Goal: Contribute content: Add original content to the website for others to see

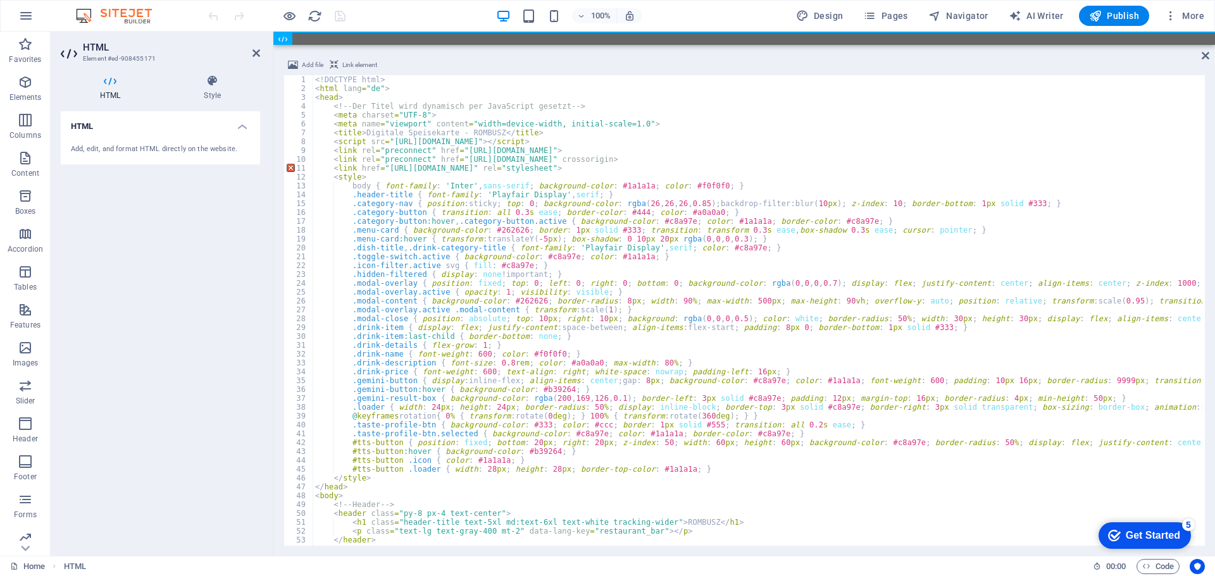
click at [368, 18] on div "100% Design Pages Navigator AI Writer Publish More" at bounding box center [708, 16] width 1004 height 20
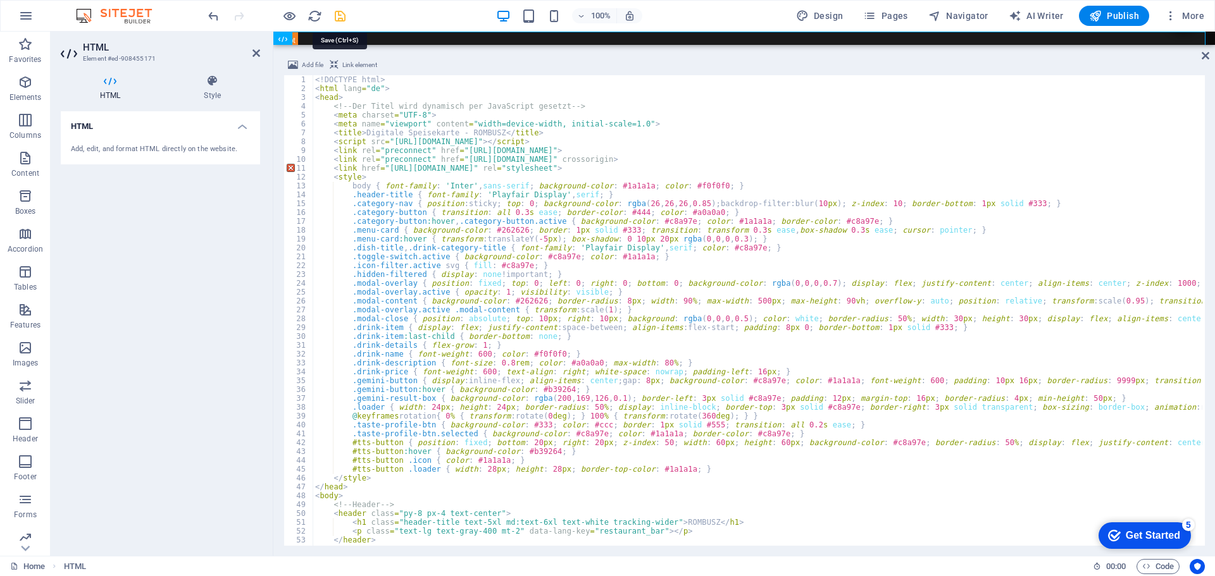
click at [337, 13] on icon "save" at bounding box center [340, 16] width 15 height 15
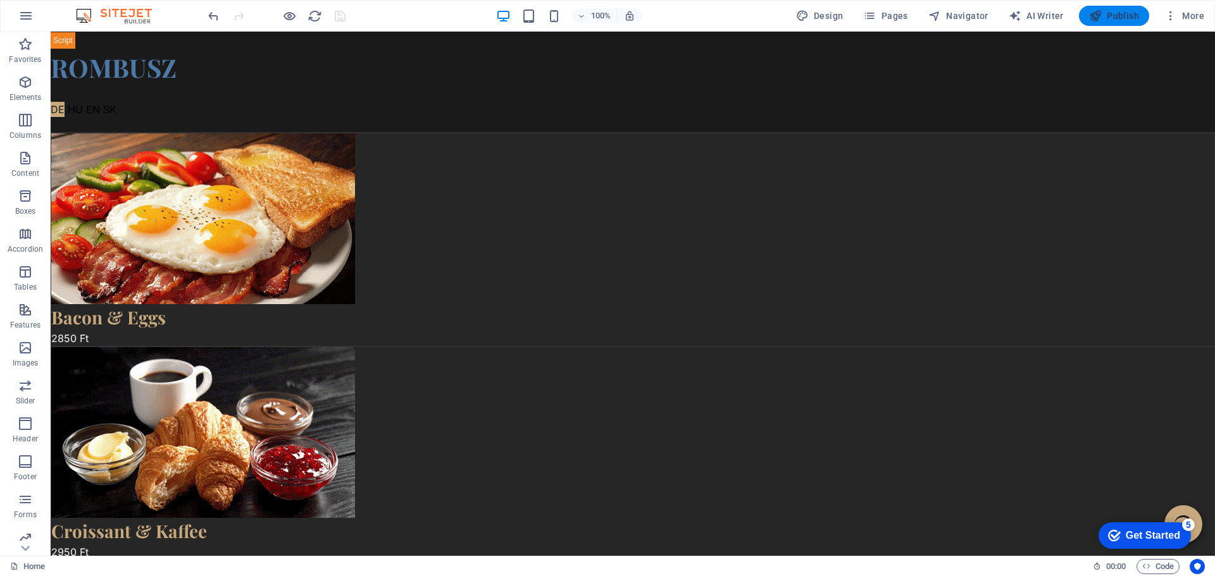
click at [1115, 16] on span "Publish" at bounding box center [1114, 15] width 50 height 13
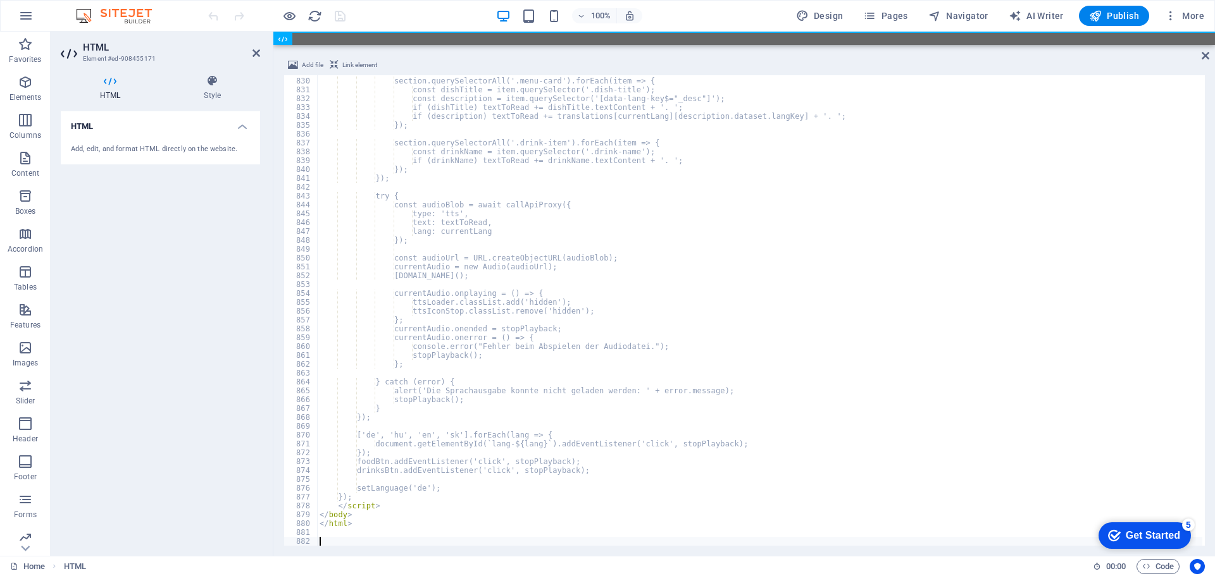
scroll to position [7343, 0]
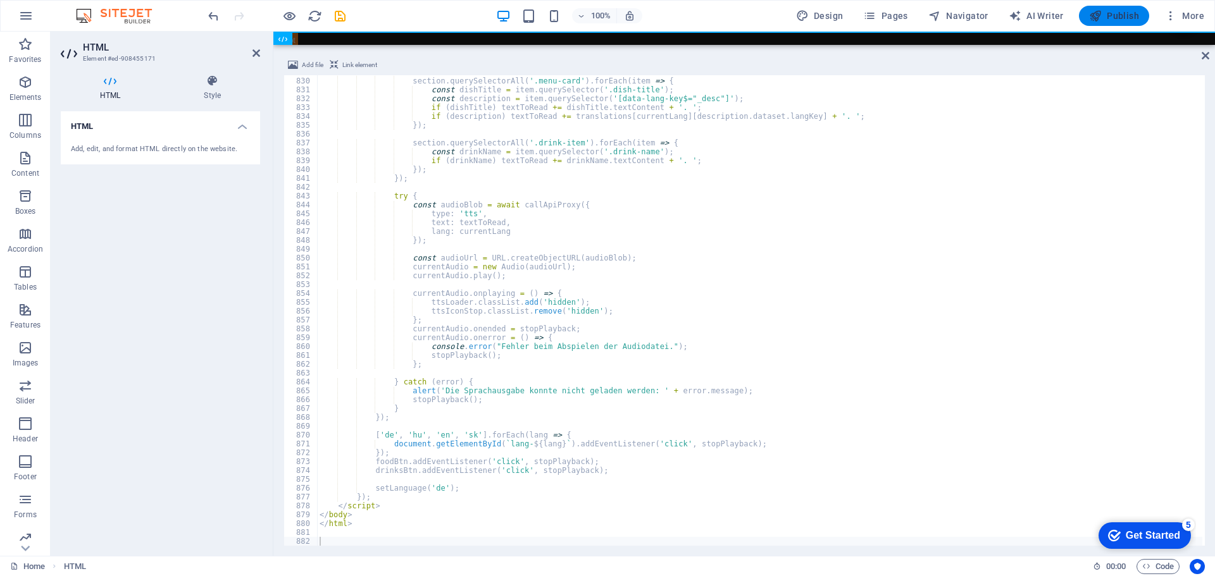
click at [1129, 9] on button "Publish" at bounding box center [1114, 16] width 70 height 20
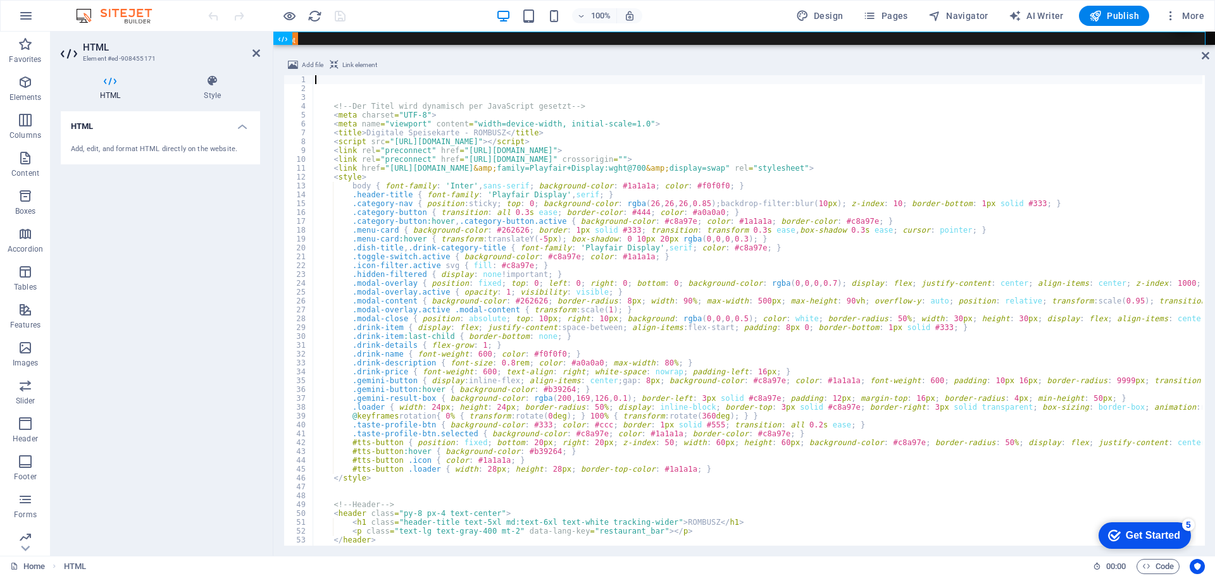
type textarea "<script src="https://cdn.tailwindcss.com"></script>"
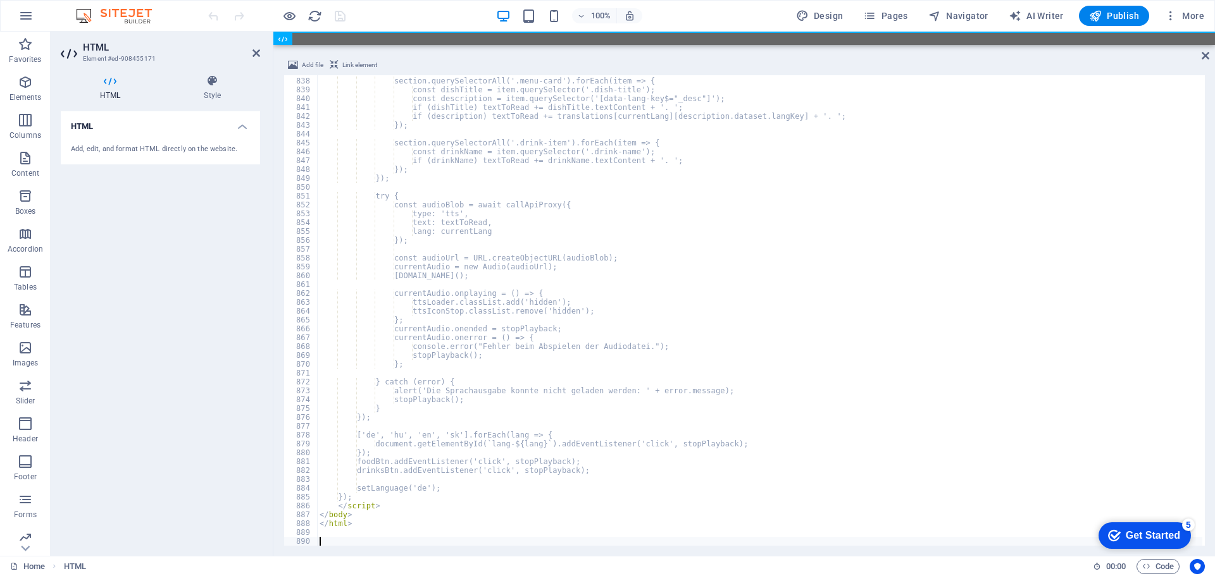
scroll to position [7414, 0]
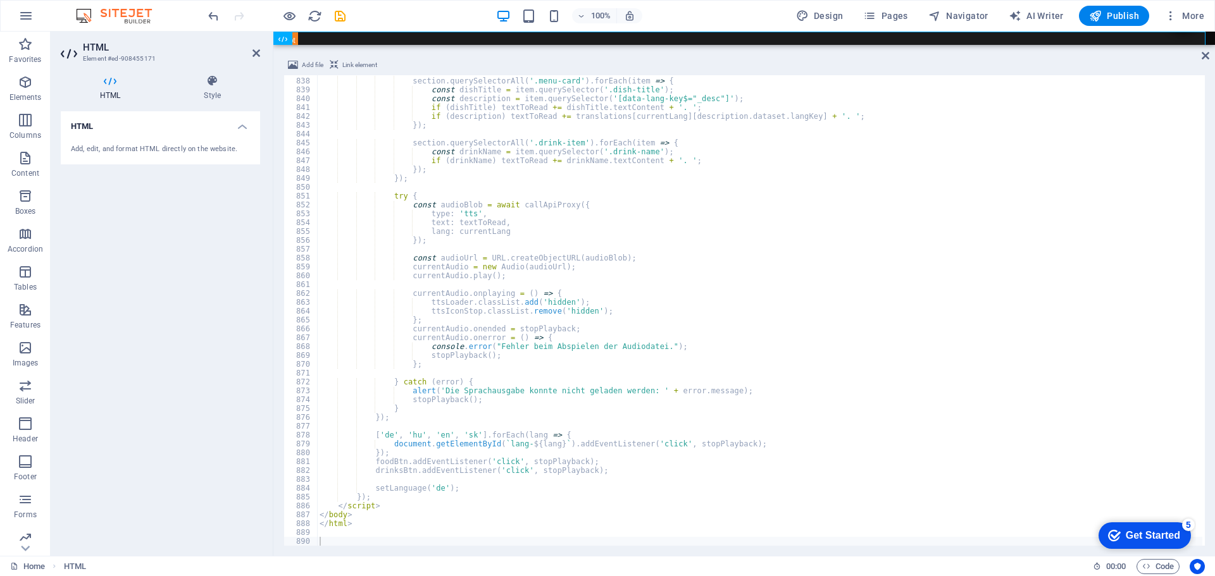
click at [402, 8] on div "100% Design Pages Navigator AI Writer Publish More" at bounding box center [708, 16] width 1004 height 20
click at [343, 13] on icon "save" at bounding box center [340, 16] width 15 height 15
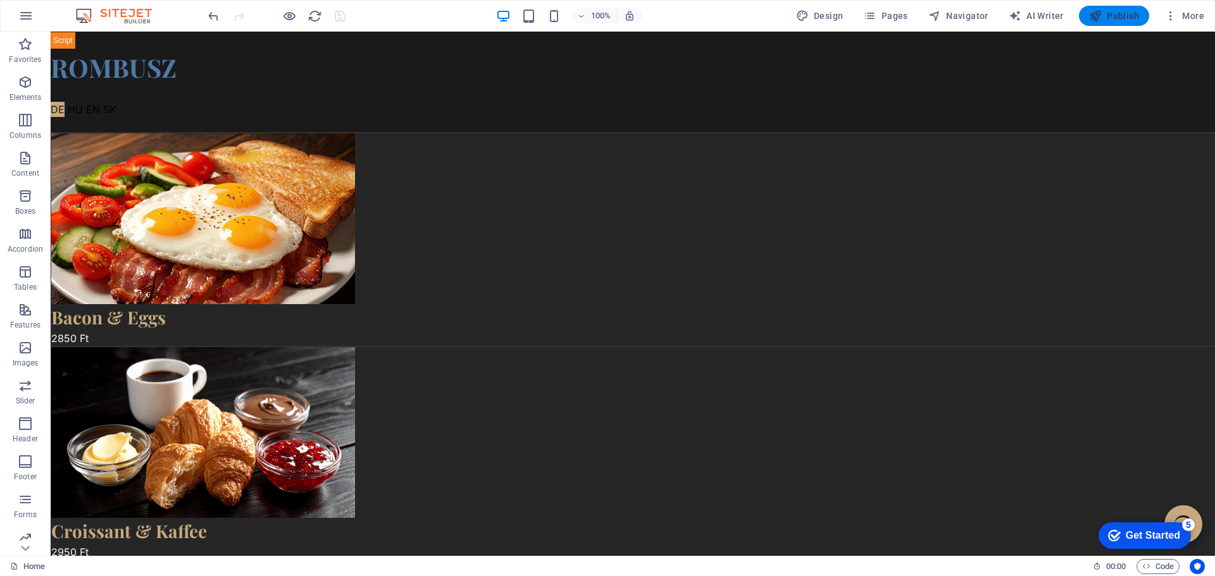
click at [1119, 14] on span "Publish" at bounding box center [1114, 15] width 50 height 13
